Goal: Task Accomplishment & Management: Use online tool/utility

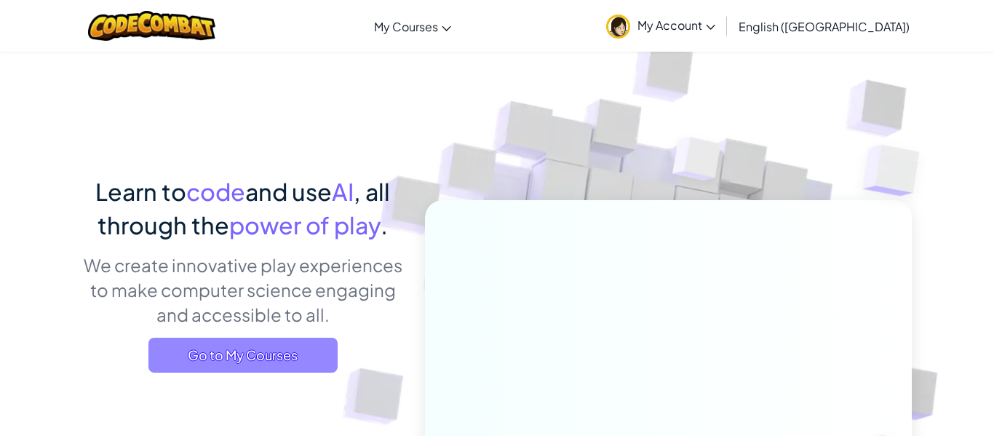
click at [315, 343] on span "Go to My Courses" at bounding box center [243, 355] width 189 height 35
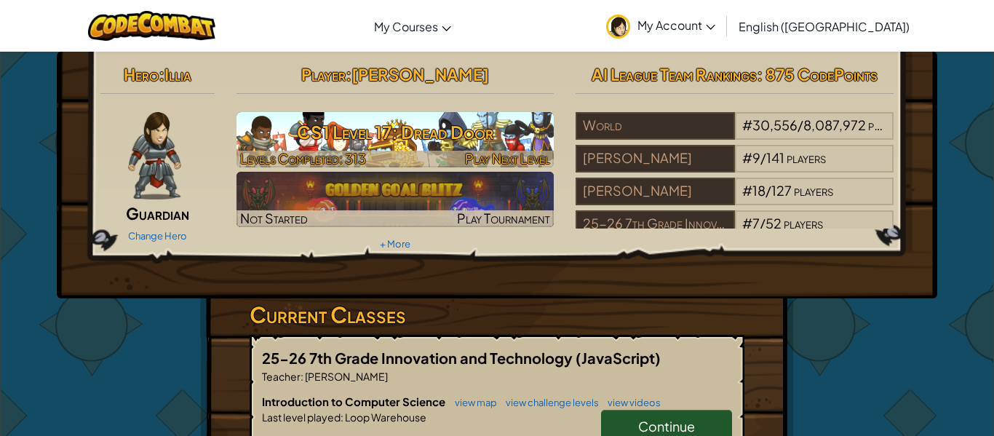
click at [503, 140] on h3 "CS1 Level 17: Dread Door" at bounding box center [396, 132] width 318 height 33
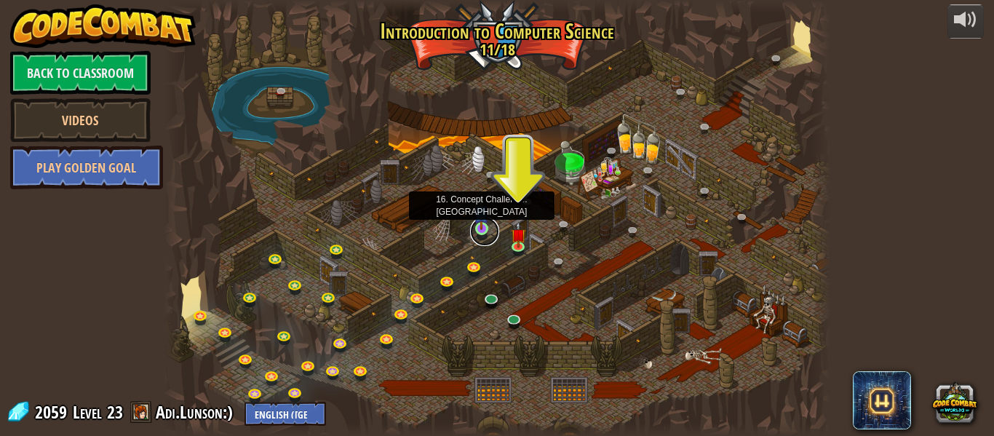
click at [488, 231] on link at bounding box center [484, 231] width 29 height 29
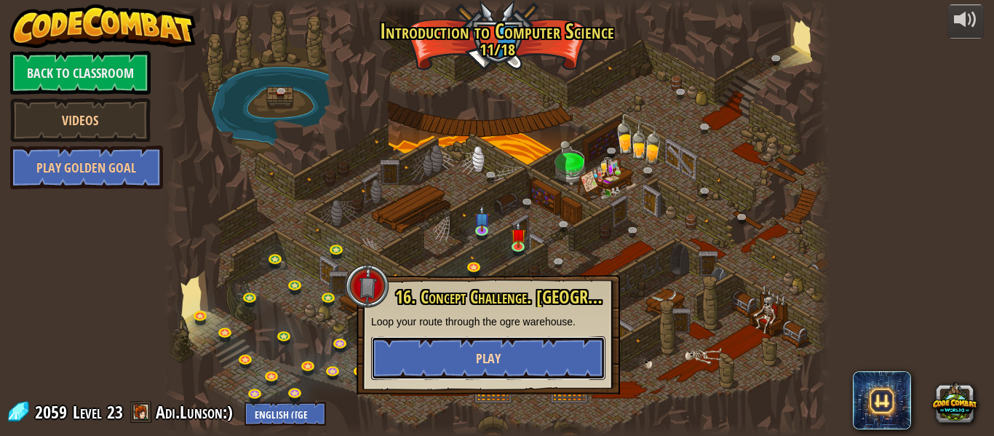
click at [526, 349] on button "Play" at bounding box center [488, 358] width 234 height 44
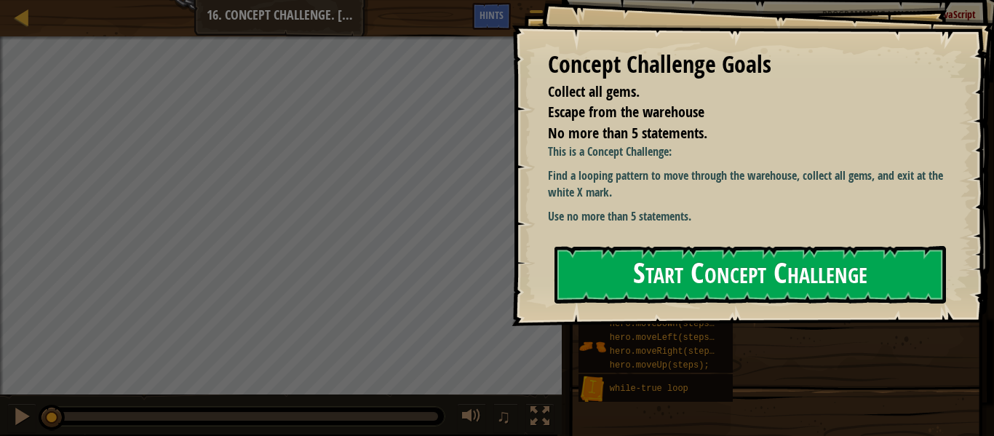
click at [630, 280] on button "Start Concept Challenge" at bounding box center [751, 275] width 392 height 58
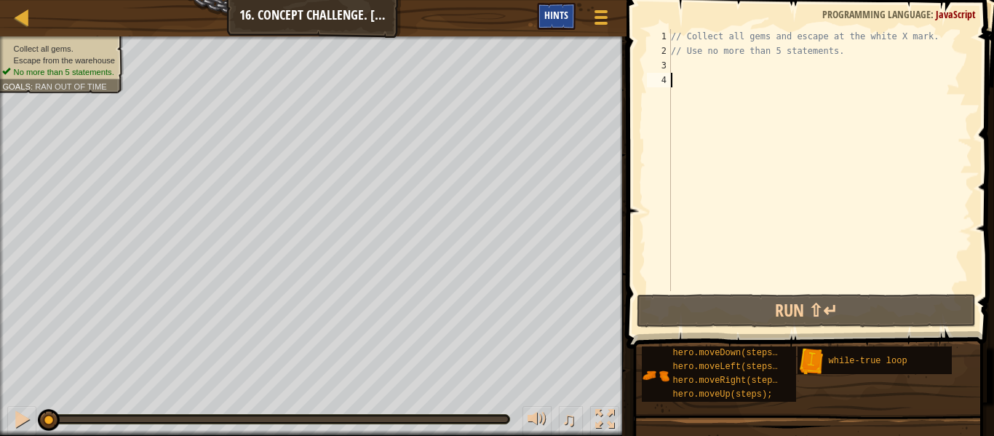
click at [555, 9] on span "Hints" at bounding box center [557, 15] width 24 height 14
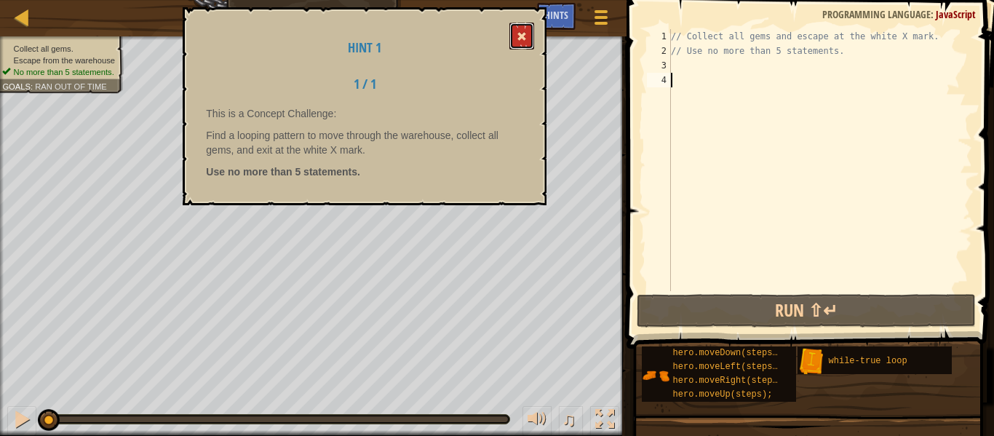
click at [517, 38] on button at bounding box center [522, 36] width 25 height 27
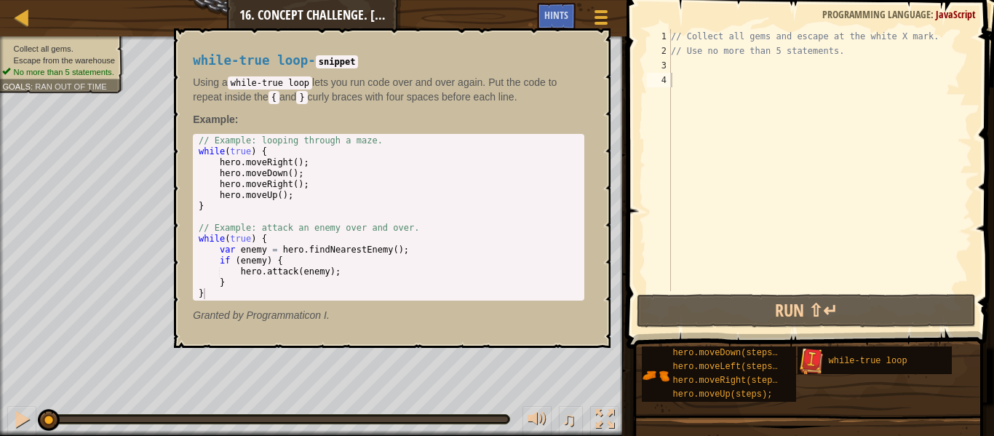
click at [824, 360] on img at bounding box center [812, 362] width 28 height 28
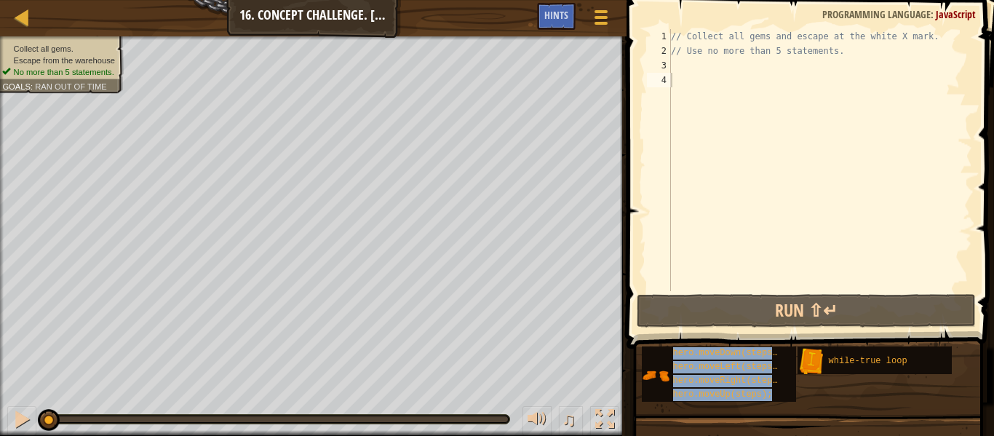
drag, startPoint x: 853, startPoint y: 357, endPoint x: 717, endPoint y: 159, distance: 240.9
click at [717, 159] on div "Hints Videos 1 2 3 4 // Collect all gems and escape at the white X mark. // Use…" at bounding box center [808, 214] width 372 height 429
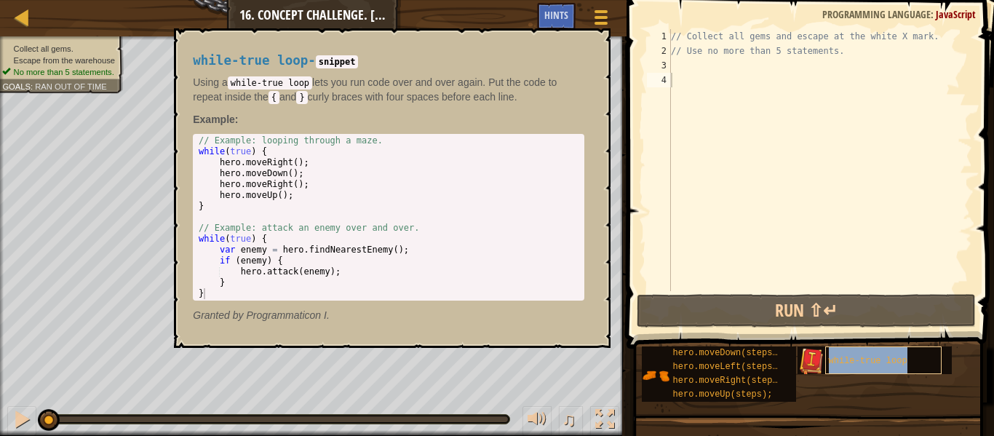
click at [829, 365] on span "while-true loop" at bounding box center [868, 361] width 79 height 10
click at [768, 267] on div "// Collect all gems and escape at the white X mark. // Use no more than 5 state…" at bounding box center [820, 174] width 304 height 291
click at [582, 50] on div "while-true loop - snippet Using a while-true loop lets you run code over and ov…" at bounding box center [389, 188] width 412 height 296
click at [593, 41] on button "×" at bounding box center [595, 45] width 12 height 20
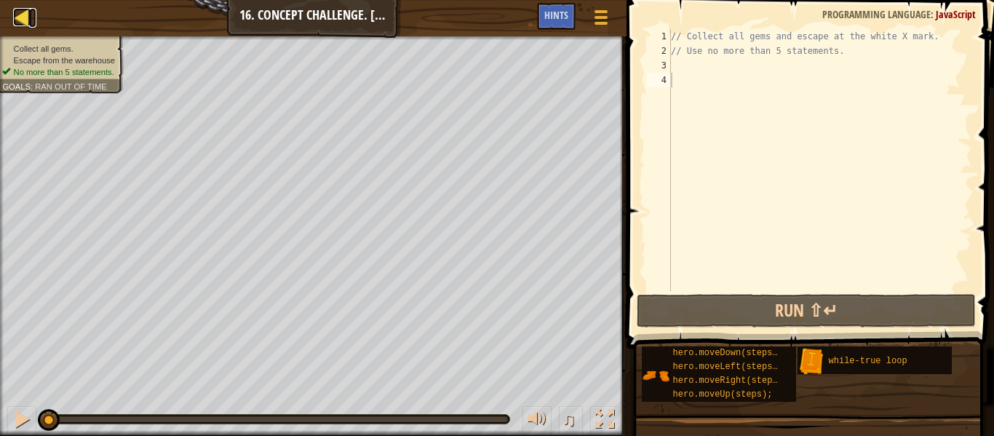
click at [26, 15] on div at bounding box center [22, 17] width 18 height 18
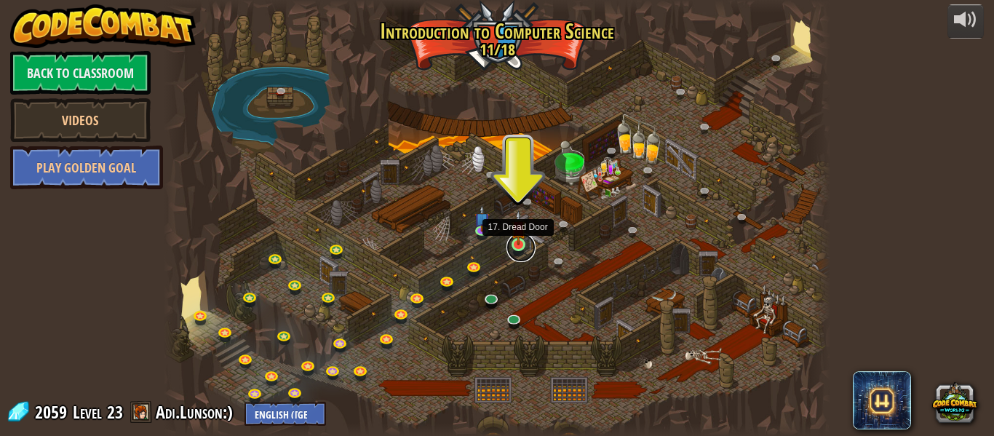
click at [513, 250] on link at bounding box center [521, 247] width 29 height 29
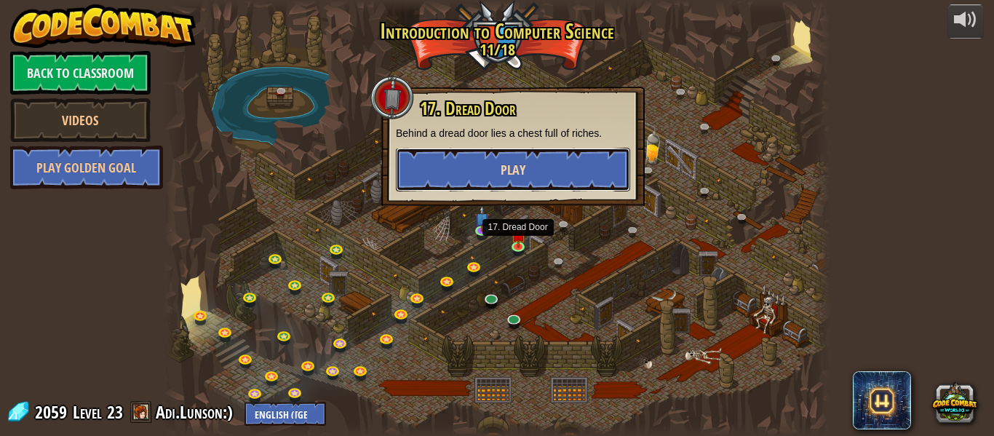
click at [478, 158] on button "Play" at bounding box center [513, 170] width 234 height 44
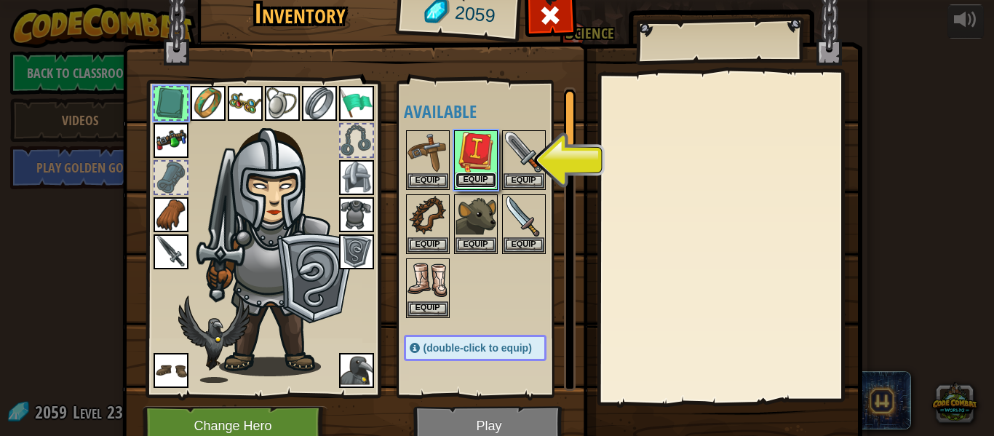
click at [471, 175] on button "Equip" at bounding box center [476, 180] width 41 height 15
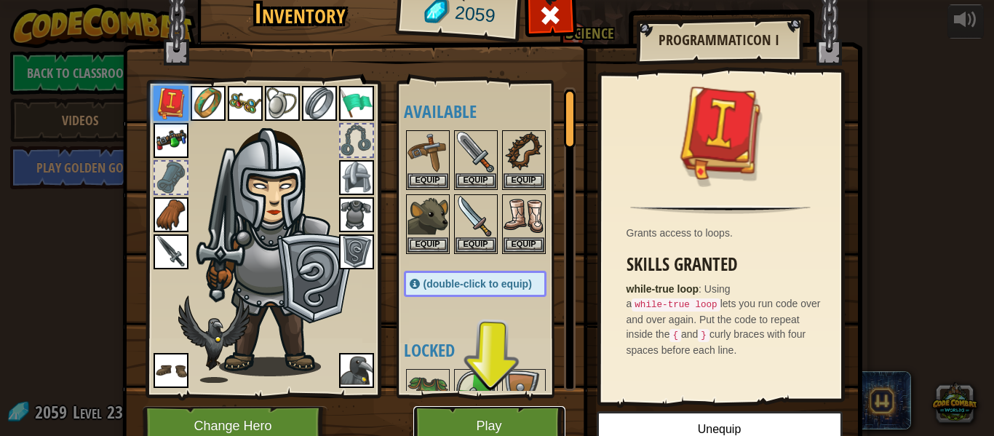
click at [464, 419] on button "Play" at bounding box center [489, 426] width 152 height 40
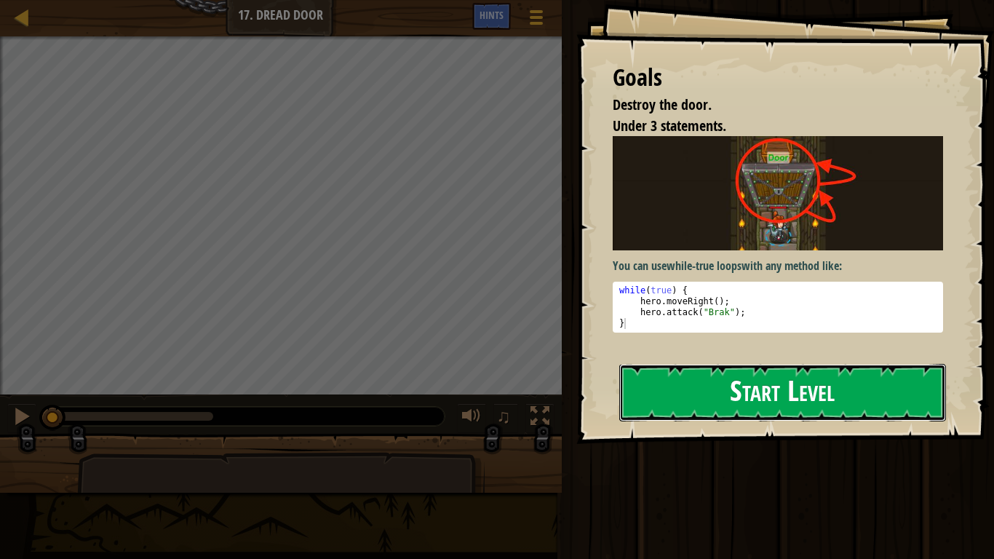
click at [730, 385] on button "Start Level" at bounding box center [783, 393] width 327 height 58
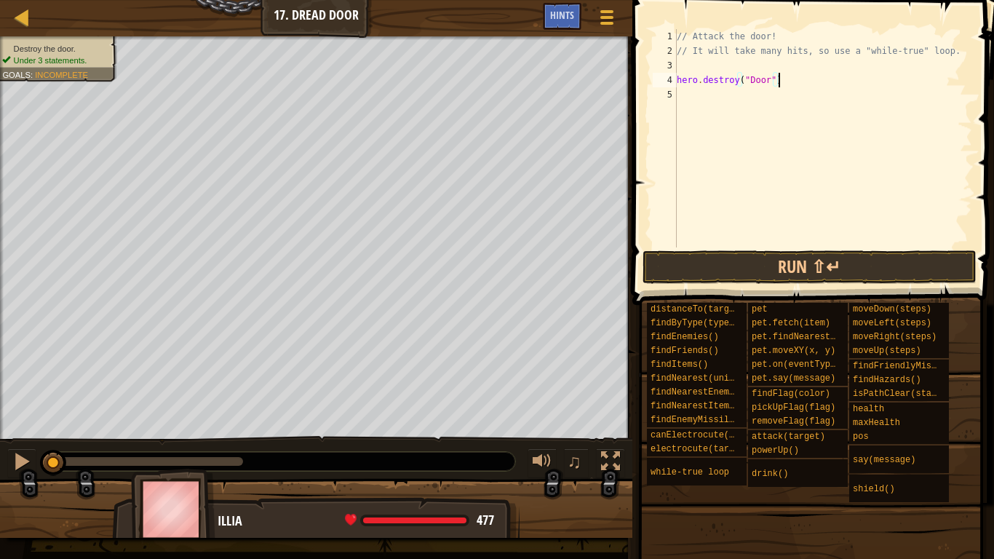
scroll to position [7, 15]
click at [718, 266] on button "Run ⇧↵" at bounding box center [810, 266] width 334 height 33
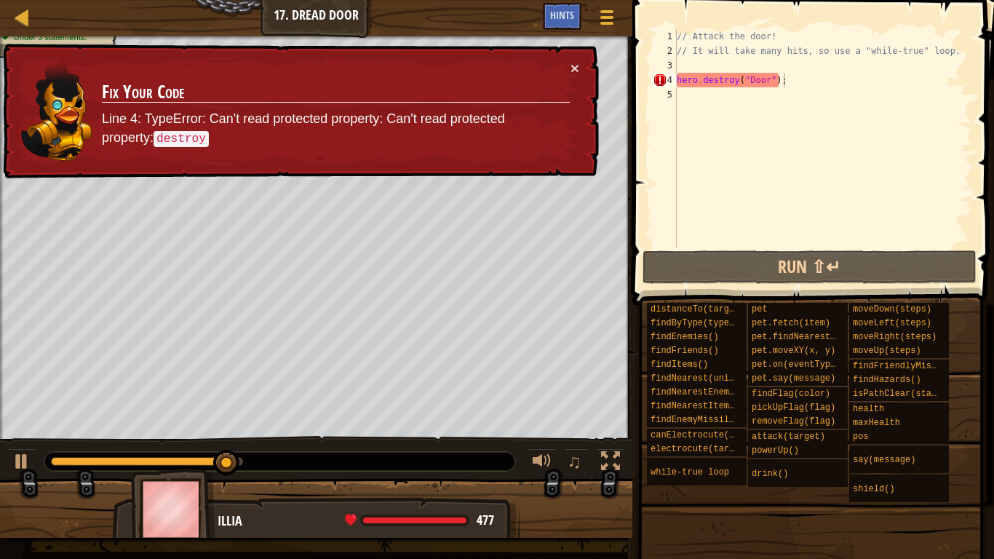
click at [571, 58] on div "× Fix Your Code Line 4: TypeError: Can't read protected property: Can't read pr…" at bounding box center [299, 111] width 599 height 135
click at [573, 62] on button "×" at bounding box center [575, 67] width 9 height 15
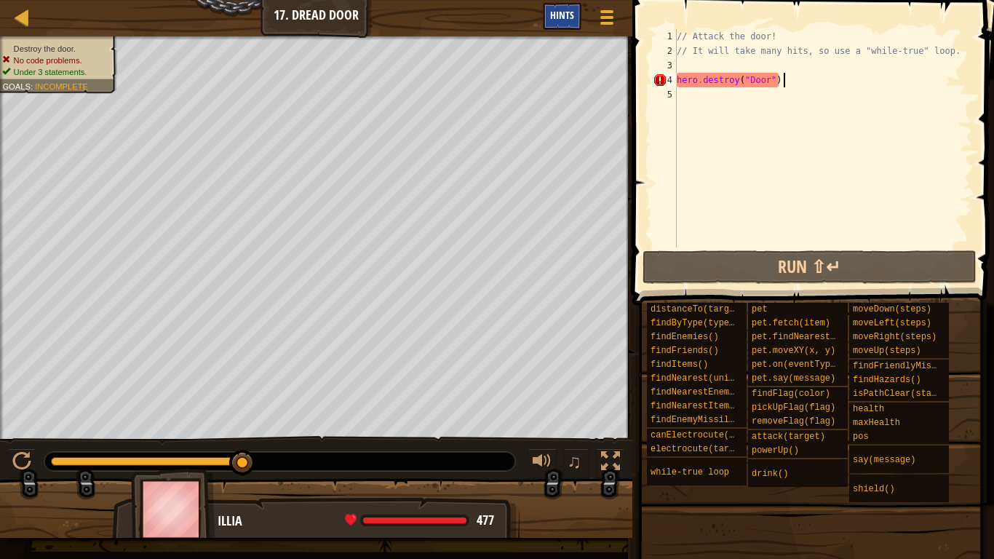
click at [558, 15] on span "Hints" at bounding box center [562, 15] width 24 height 14
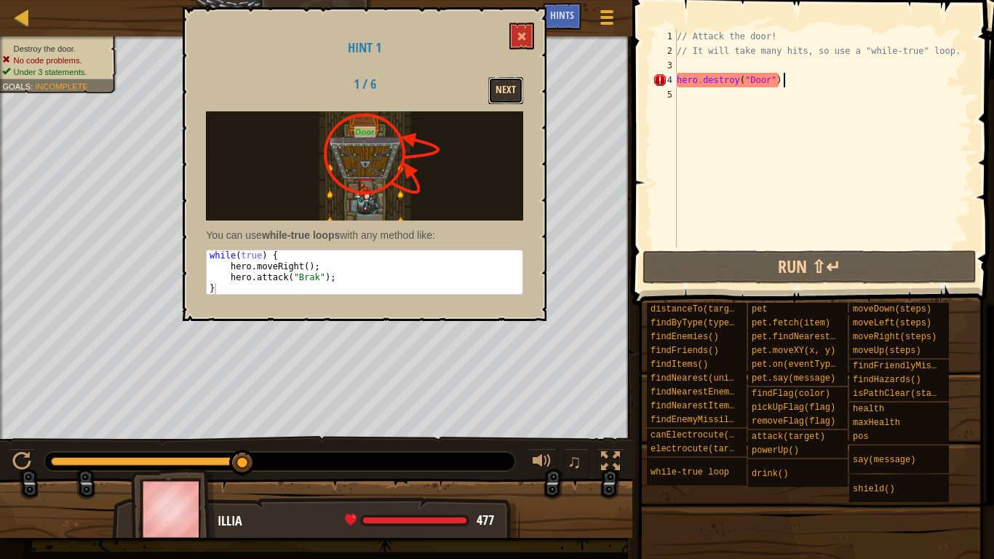
click at [491, 92] on button "Next" at bounding box center [505, 90] width 35 height 27
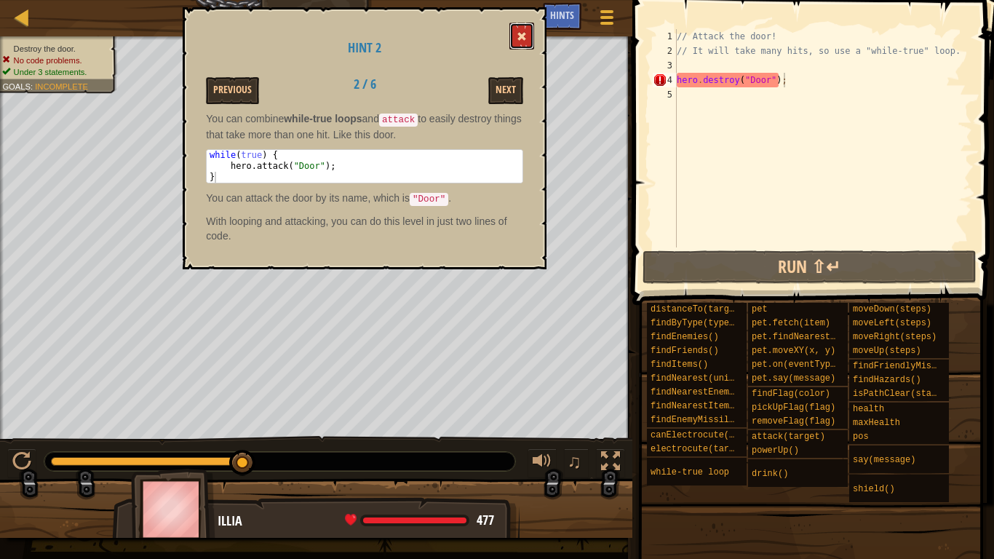
click at [518, 31] on span at bounding box center [522, 36] width 10 height 10
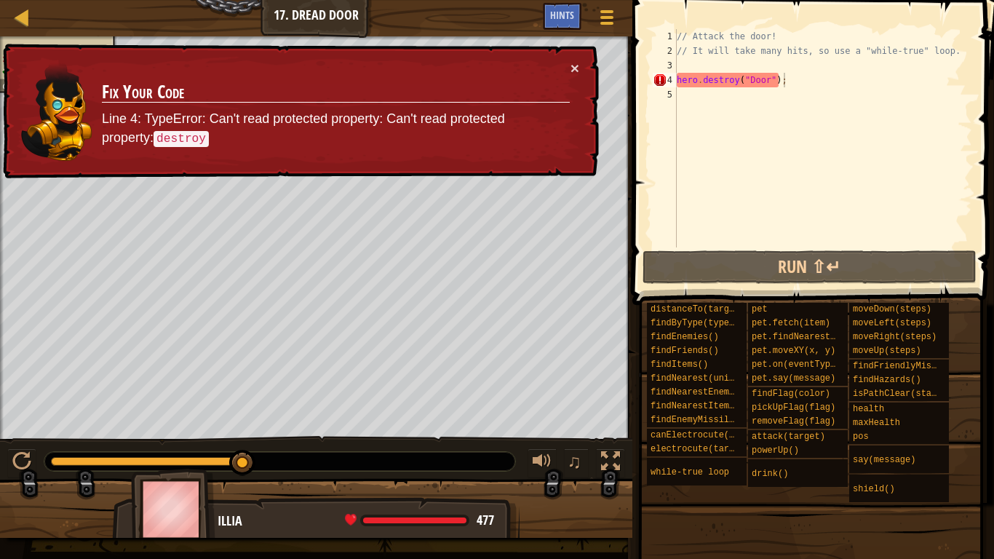
click at [736, 76] on div "// Attack the door! // It will take many hits, so use a "while-true" loop. hero…" at bounding box center [823, 153] width 298 height 248
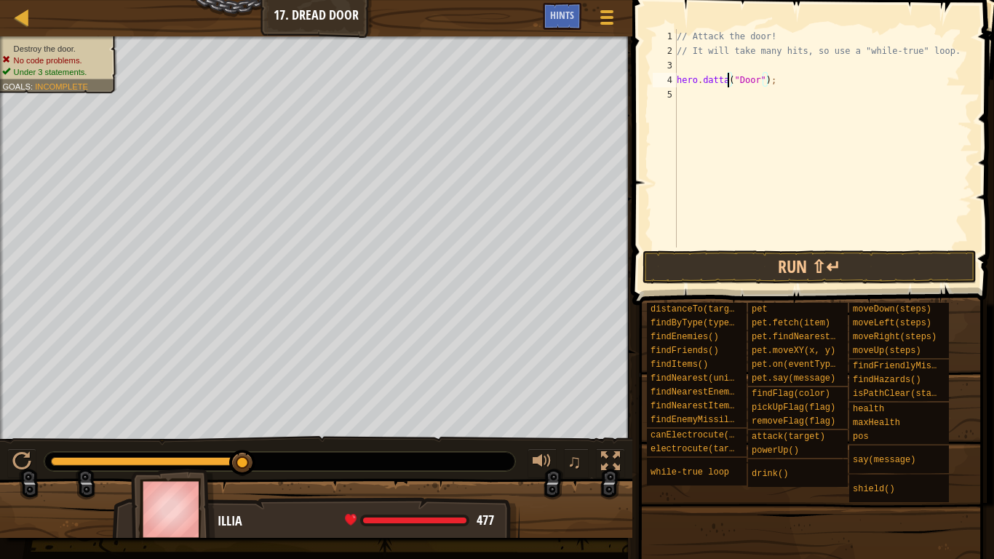
scroll to position [7, 9]
type textarea "hero.attack("Door");"
click at [827, 269] on button "Run ⇧↵" at bounding box center [810, 266] width 334 height 33
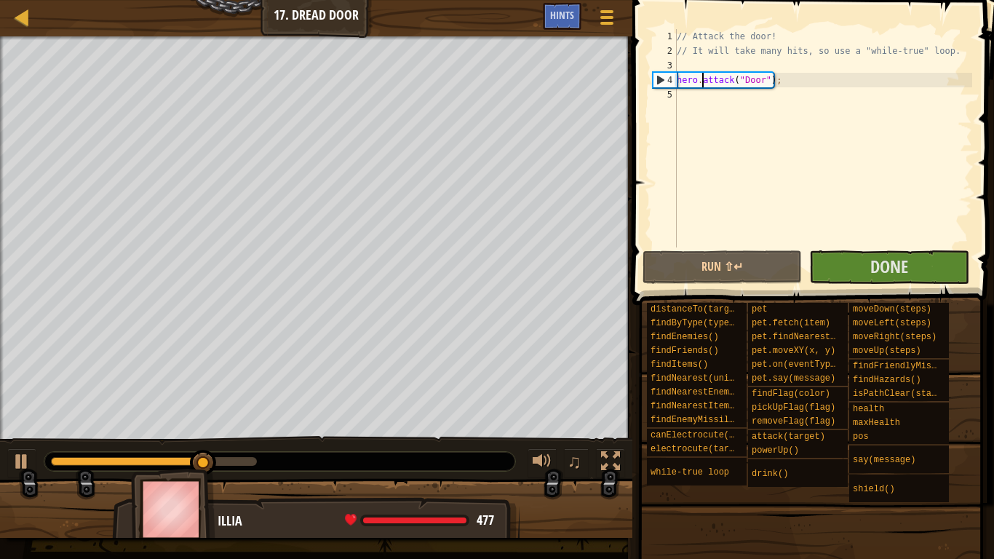
click at [722, 97] on div "// Attack the door! // It will take many hits, so use a "while-true" loop. hero…" at bounding box center [823, 153] width 298 height 248
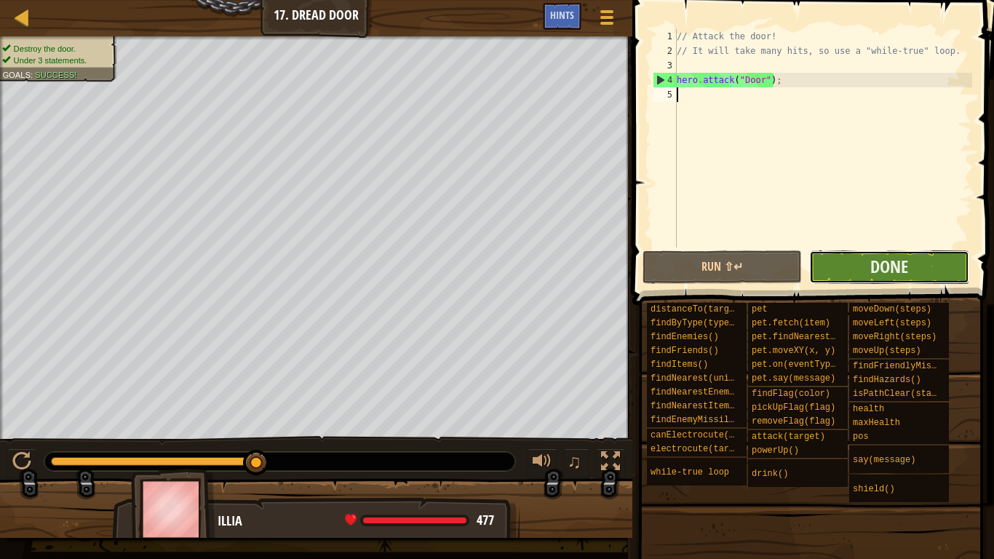
click at [911, 259] on button "Done" at bounding box center [889, 266] width 159 height 33
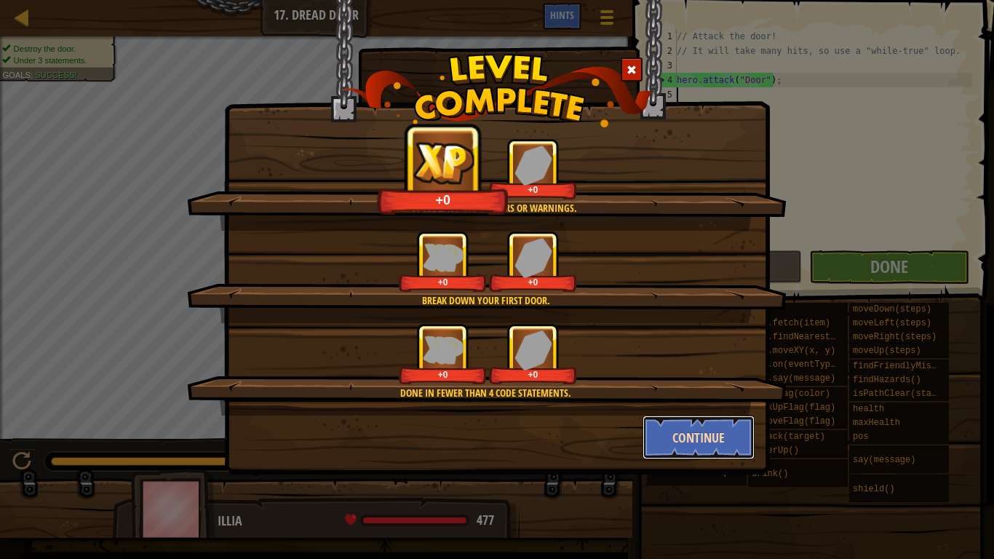
click at [698, 435] on button "Continue" at bounding box center [699, 438] width 113 height 44
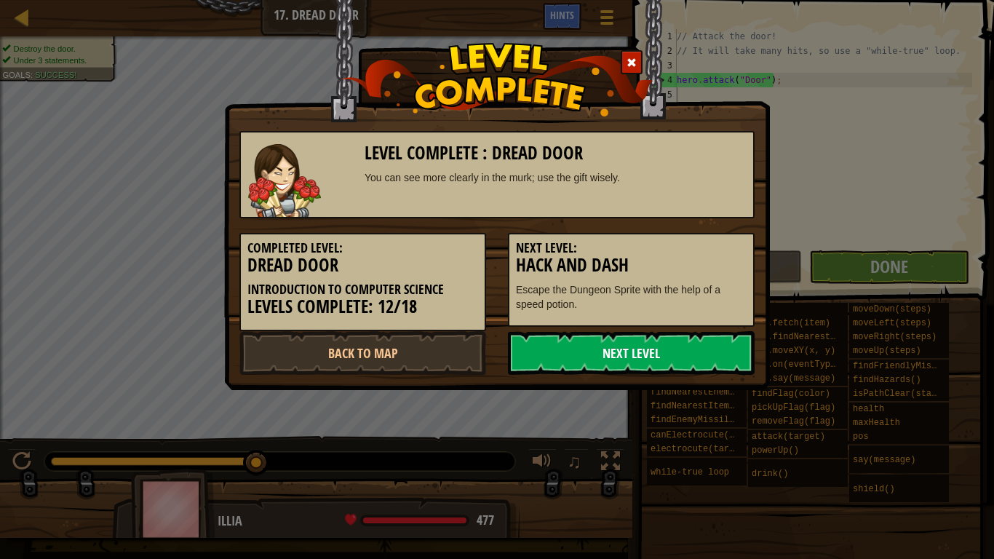
click at [659, 360] on link "Next Level" at bounding box center [631, 353] width 247 height 44
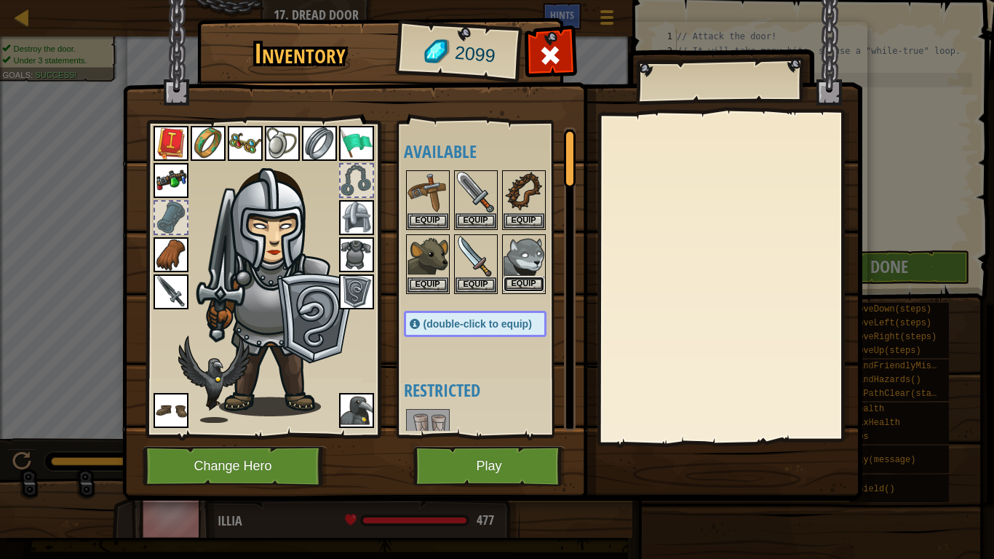
click at [529, 277] on button "Equip" at bounding box center [524, 284] width 41 height 15
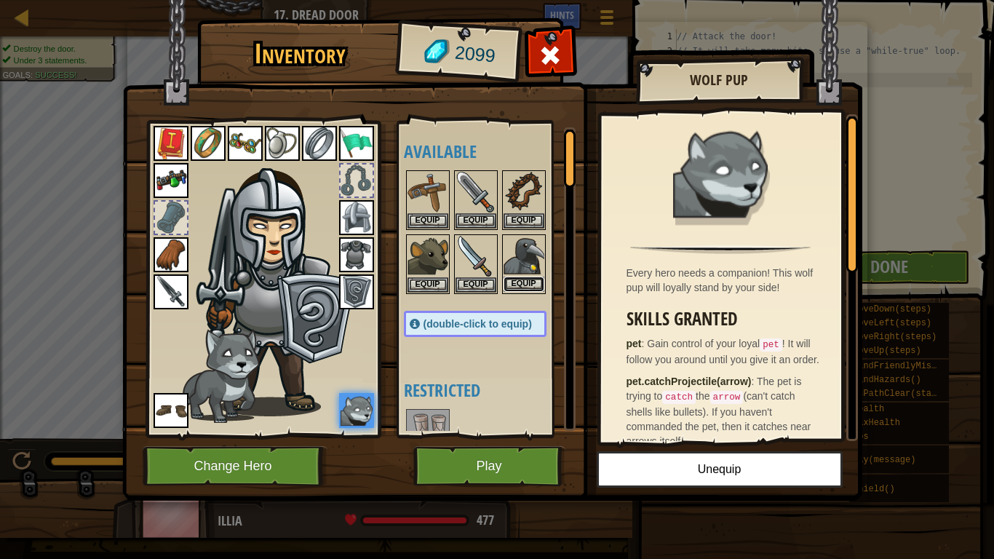
click at [524, 289] on button "Equip" at bounding box center [524, 284] width 41 height 15
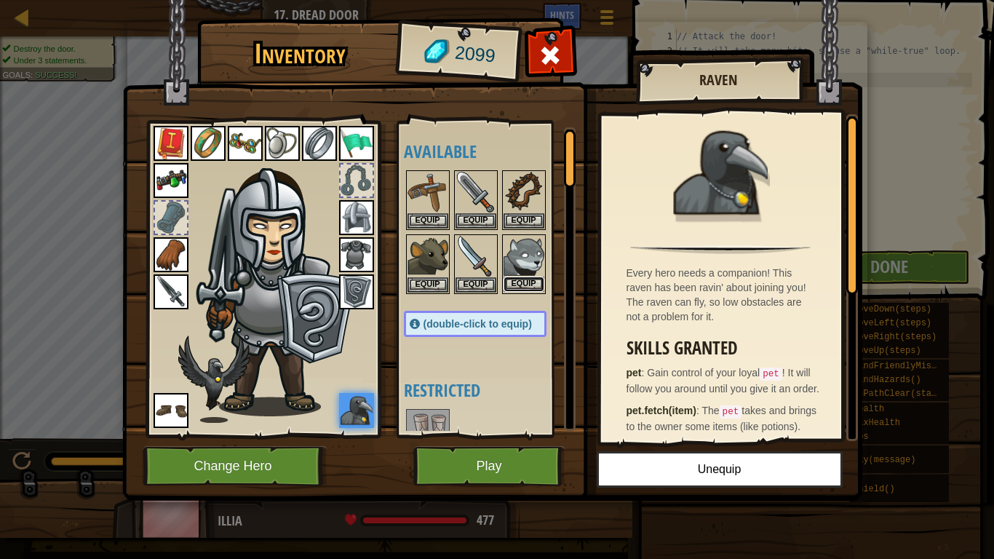
click at [526, 281] on button "Equip" at bounding box center [524, 284] width 41 height 15
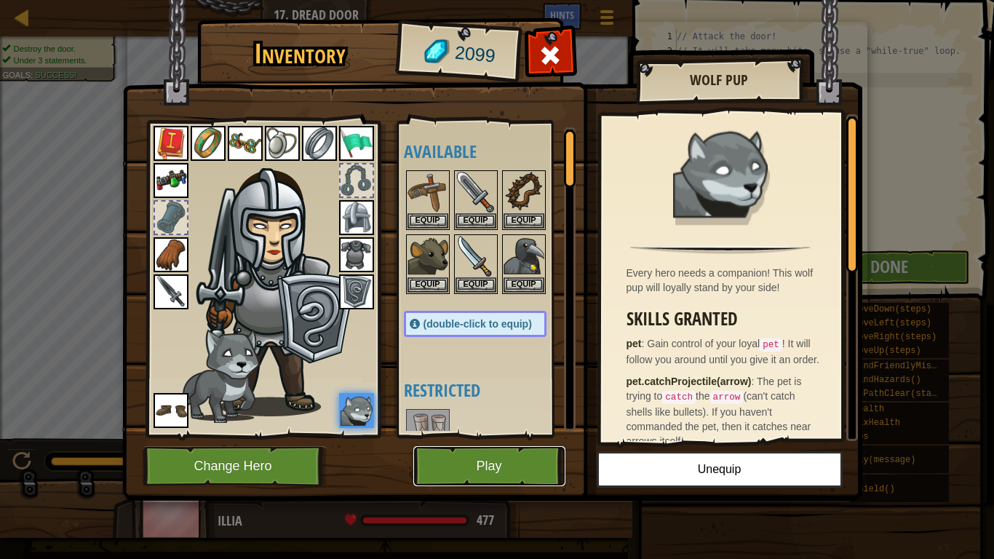
click at [477, 435] on button "Play" at bounding box center [489, 466] width 152 height 40
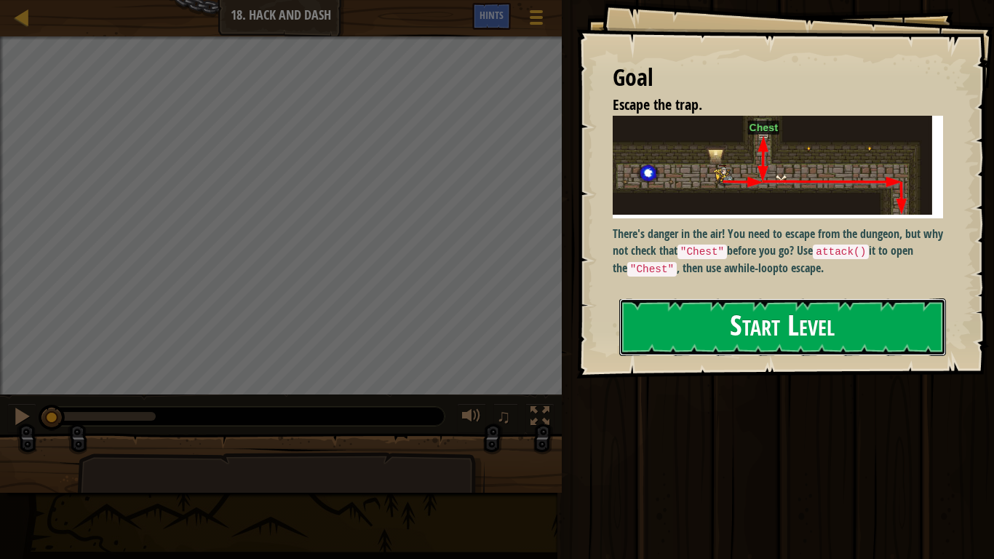
click at [729, 349] on button "Start Level" at bounding box center [783, 327] width 327 height 58
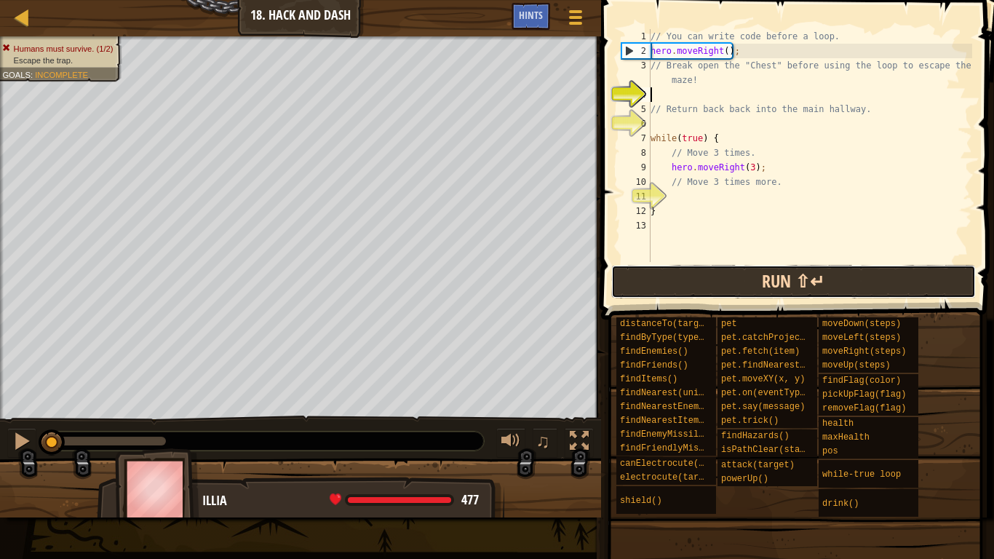
click at [696, 273] on button "Run ⇧↵" at bounding box center [794, 281] width 365 height 33
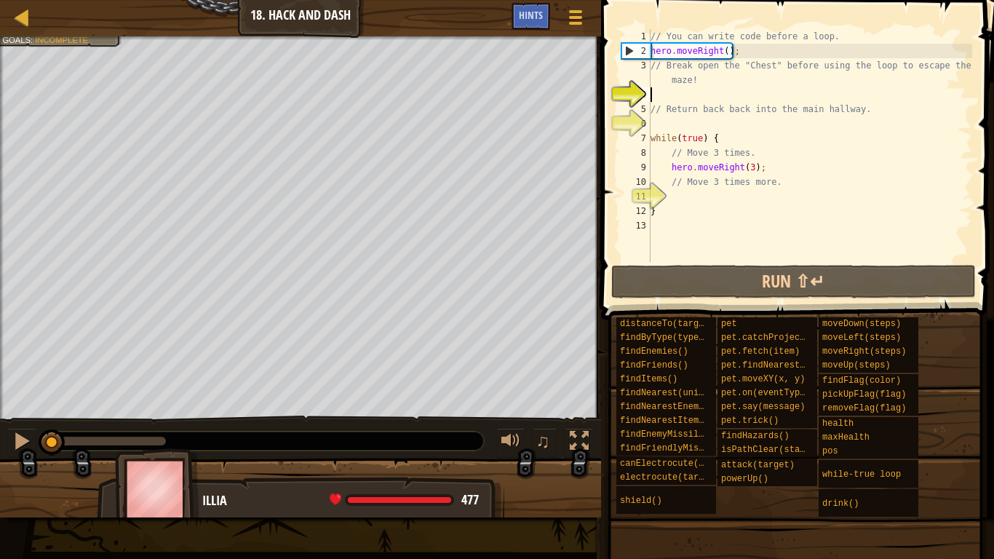
drag, startPoint x: 160, startPoint y: 438, endPoint x: 20, endPoint y: 424, distance: 140.5
click at [20, 424] on div "♫" at bounding box center [300, 438] width 601 height 44
click at [702, 101] on div "// You can write code before a loop. hero . moveRight ( ) ; // Break open the "…" at bounding box center [810, 160] width 325 height 262
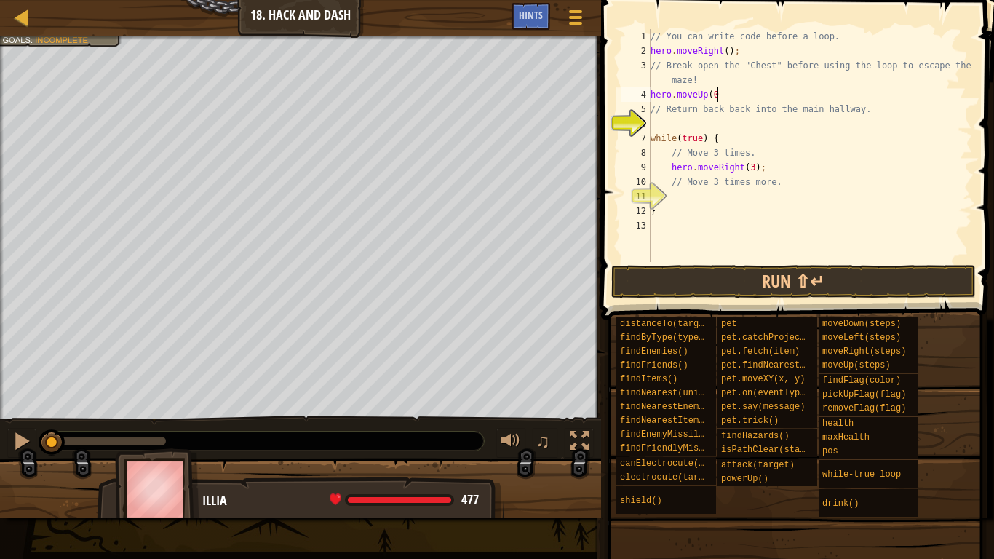
scroll to position [7, 8]
type textarea "hero.moveUp();"
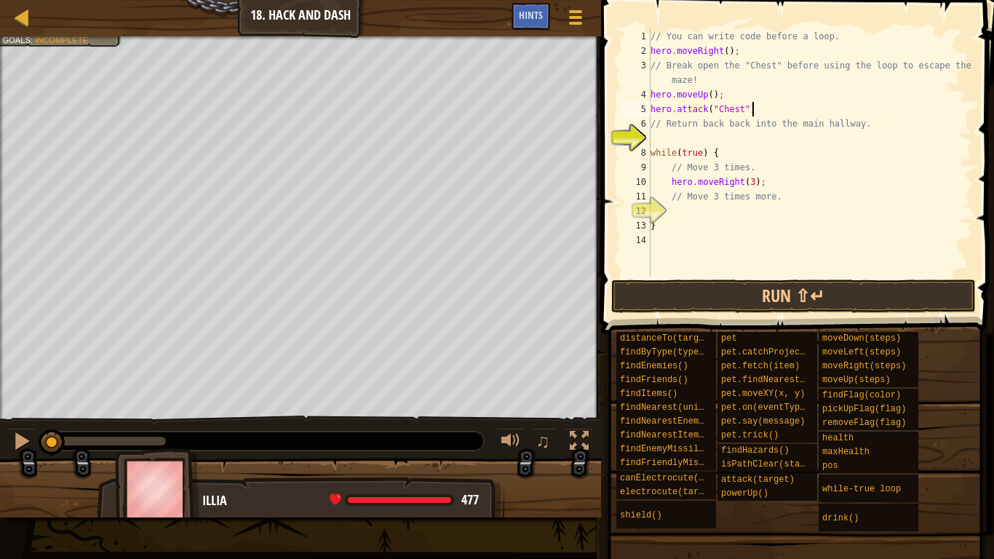
scroll to position [7, 14]
click at [750, 127] on div "// You can write code before a loop. hero . moveRight ( ) ; // Break open the "…" at bounding box center [810, 167] width 325 height 277
type textarea "// Return back back into the main hallway."
click at [748, 131] on div "// You can write code before a loop. hero . moveRight ( ) ; // Break open the "…" at bounding box center [810, 167] width 325 height 277
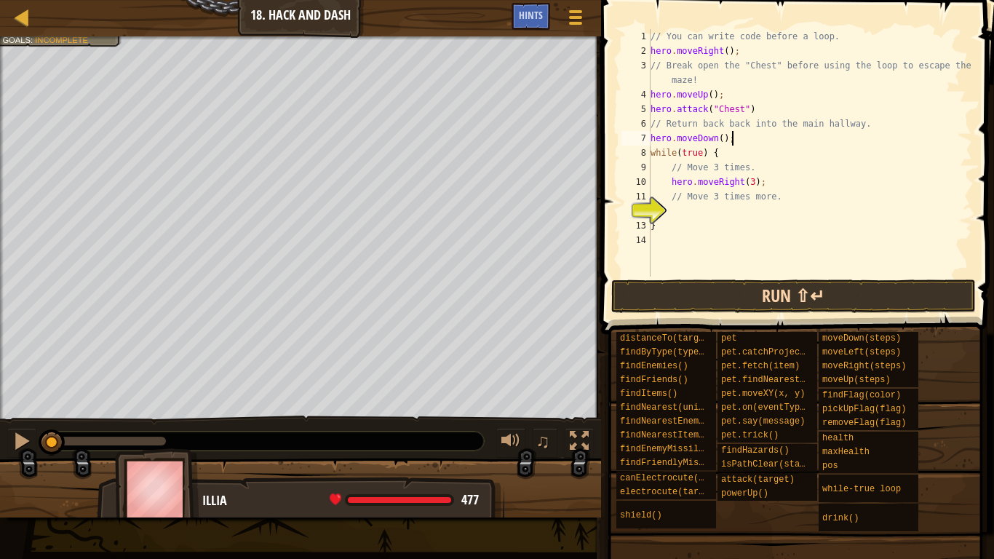
type textarea "hero.moveDown();"
click at [820, 291] on button "Run ⇧↵" at bounding box center [794, 296] width 365 height 33
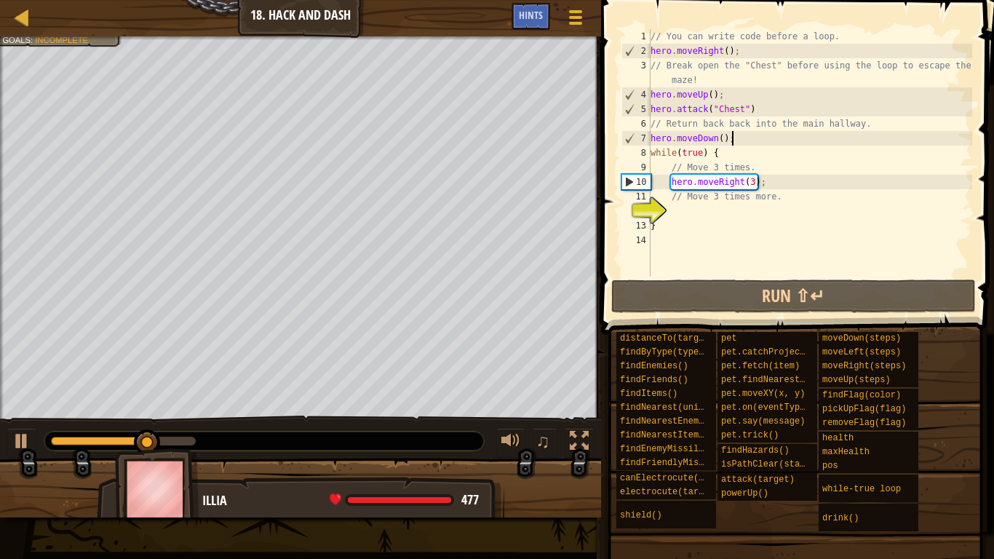
click at [771, 213] on div "// You can write code before a loop. hero . moveRight ( ) ; // Break open the "…" at bounding box center [810, 167] width 325 height 277
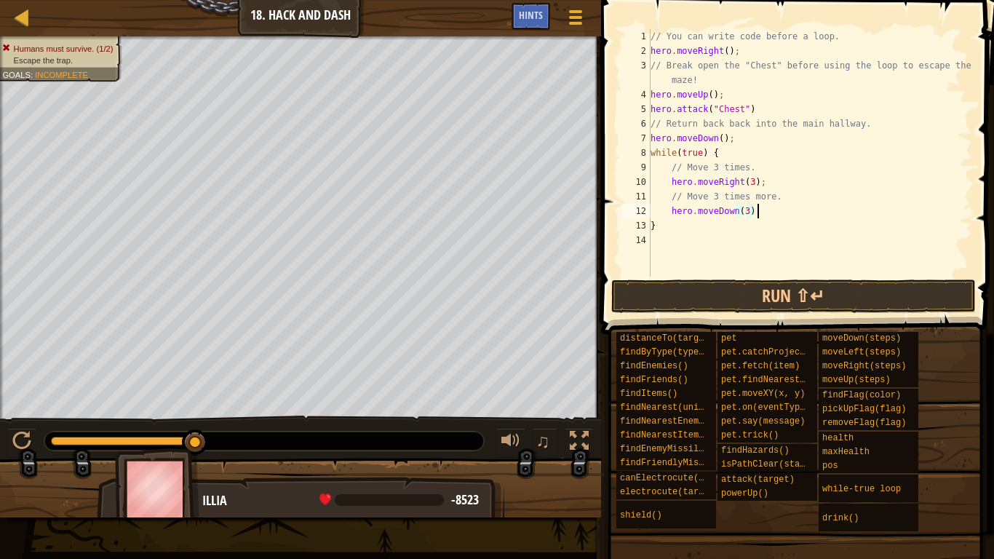
scroll to position [7, 15]
type textarea "hero.moveDown(3);"
click at [814, 291] on button "Run ⇧↵" at bounding box center [794, 296] width 365 height 33
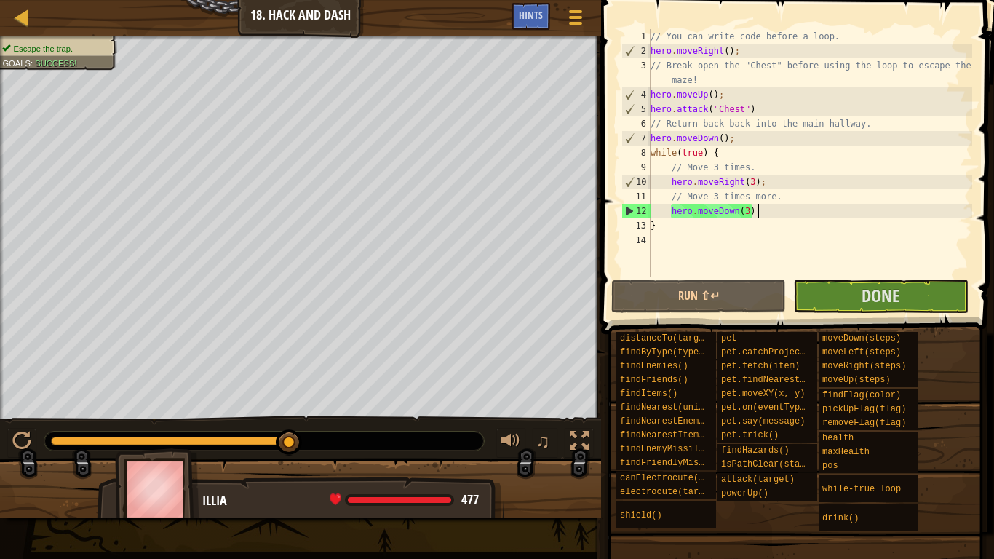
click at [692, 245] on div "// You can write code before a loop. hero . moveRight ( ) ; // Break open the "…" at bounding box center [810, 167] width 325 height 277
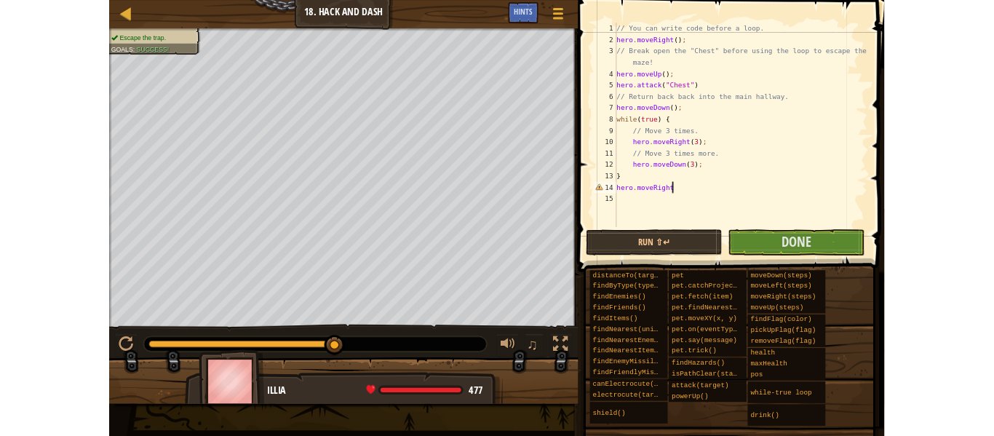
scroll to position [7, 10]
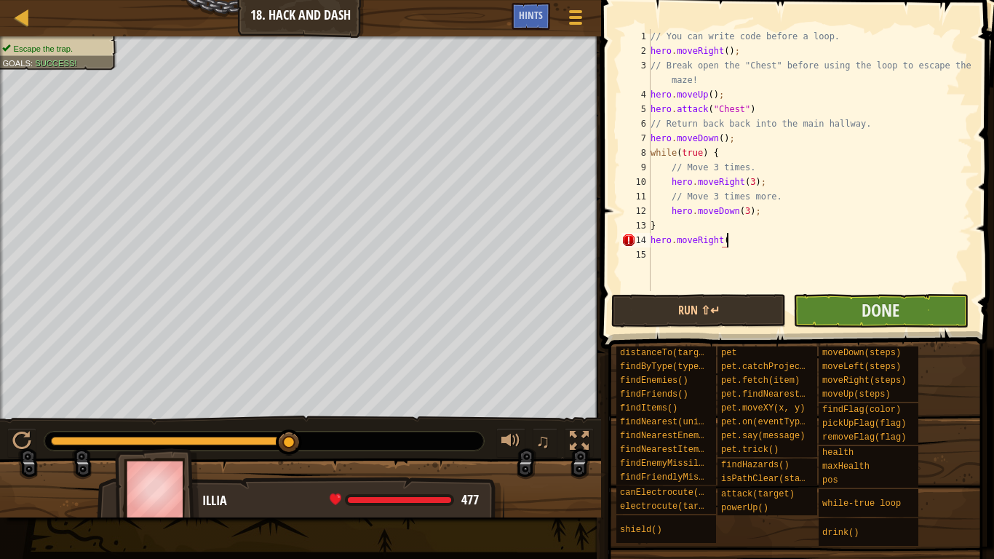
type textarea "hero.moveRight("
click at [918, 320] on button "Done" at bounding box center [880, 310] width 175 height 33
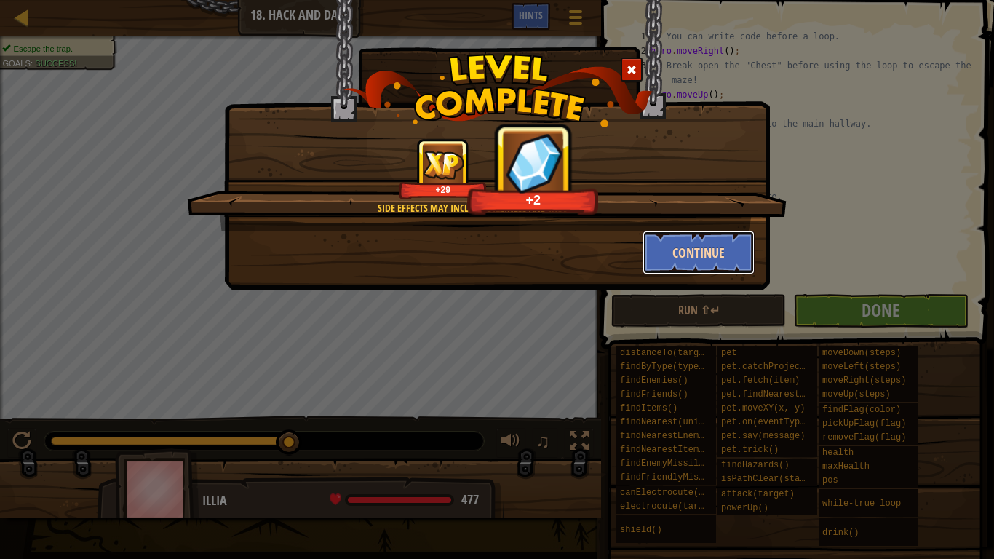
click at [713, 241] on button "Continue" at bounding box center [699, 253] width 113 height 44
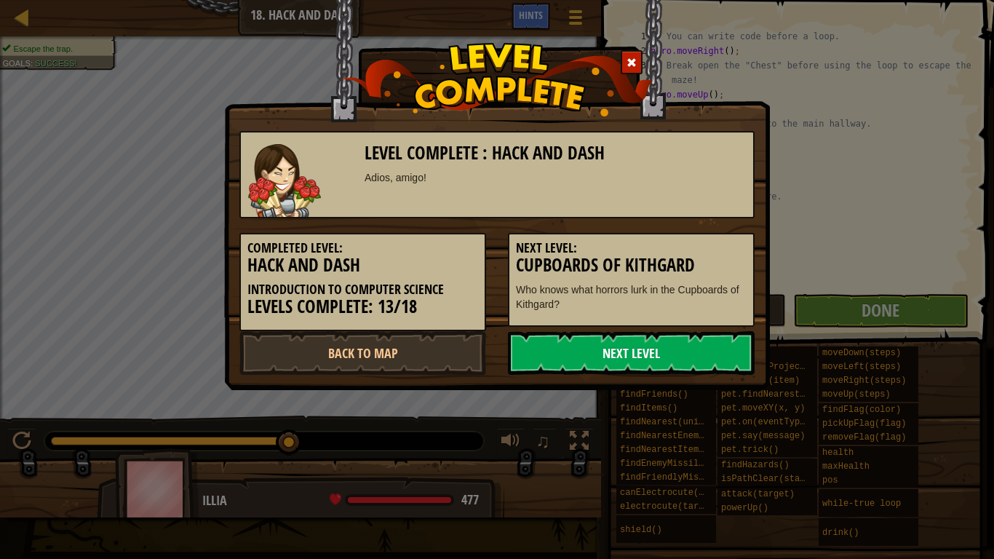
click at [668, 333] on link "Next Level" at bounding box center [631, 353] width 247 height 44
